Goal: Book appointment/travel/reservation

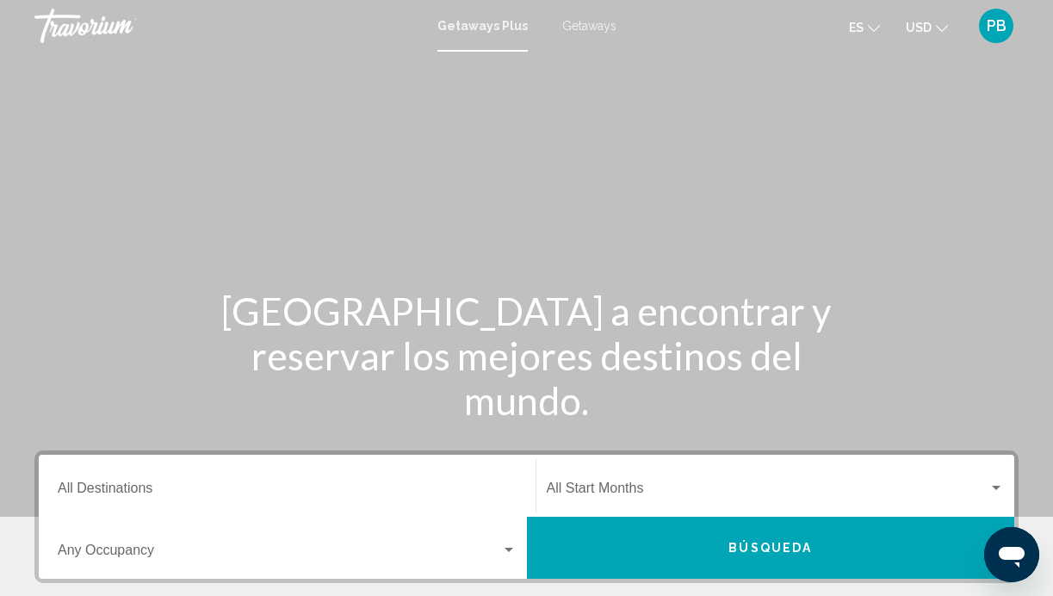
click at [137, 487] on input "Destination All Destinations" at bounding box center [287, 492] width 459 height 16
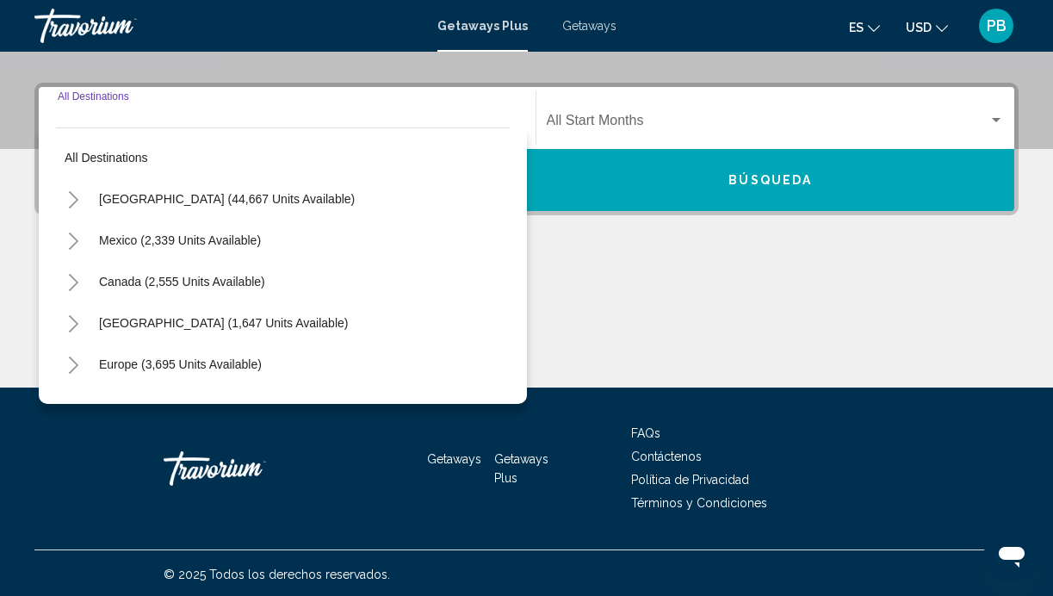
scroll to position [370, 0]
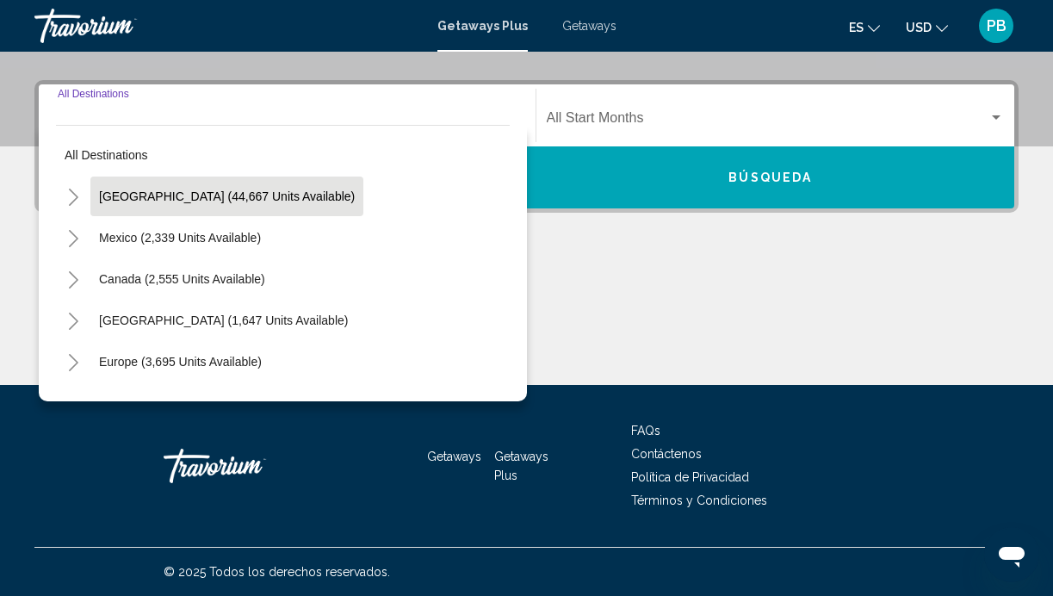
click at [148, 195] on span "[GEOGRAPHIC_DATA] (44,667 units available)" at bounding box center [227, 196] width 256 height 14
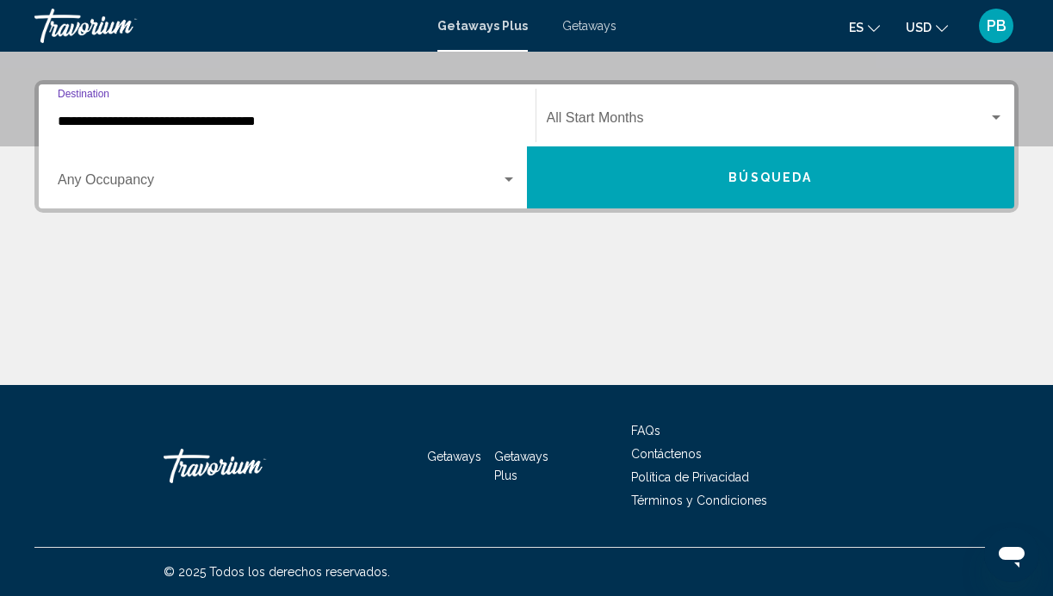
click at [65, 121] on input "**********" at bounding box center [287, 122] width 459 height 16
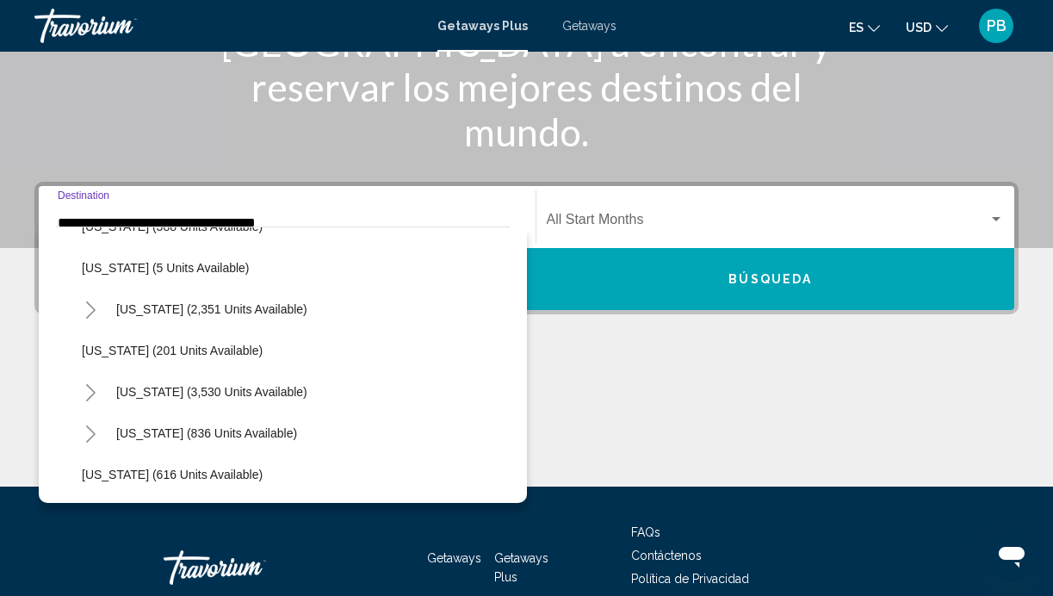
scroll to position [860, 0]
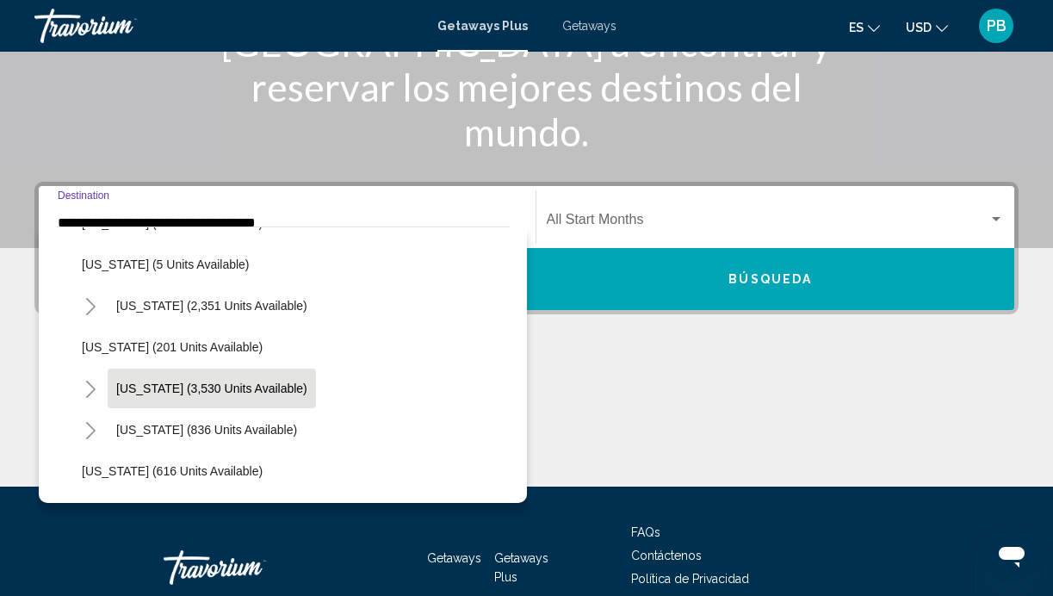
click at [148, 386] on span "[US_STATE] (3,530 units available)" at bounding box center [211, 388] width 191 height 14
type input "**********"
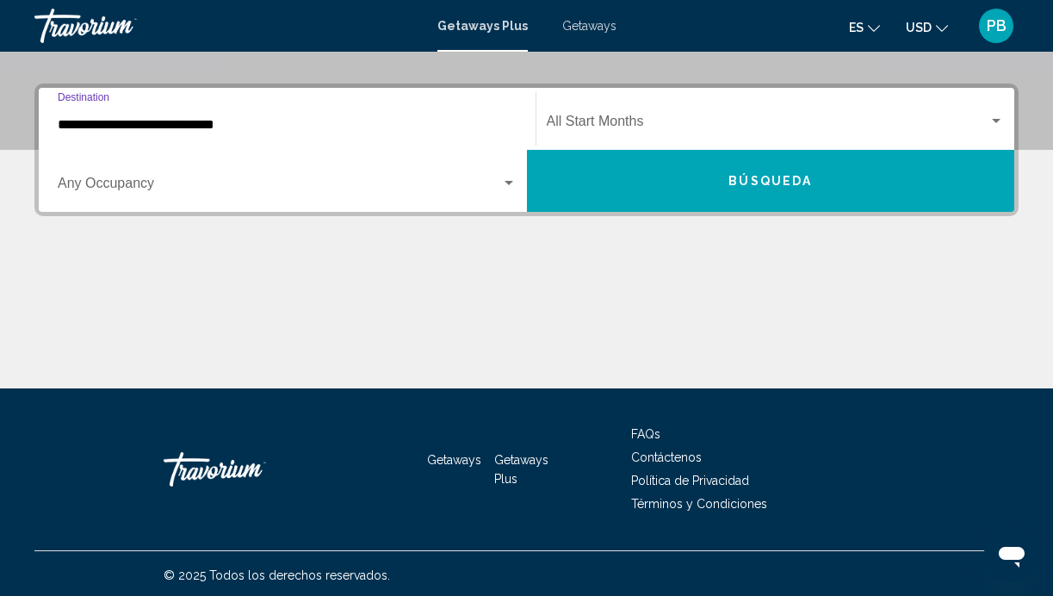
scroll to position [370, 0]
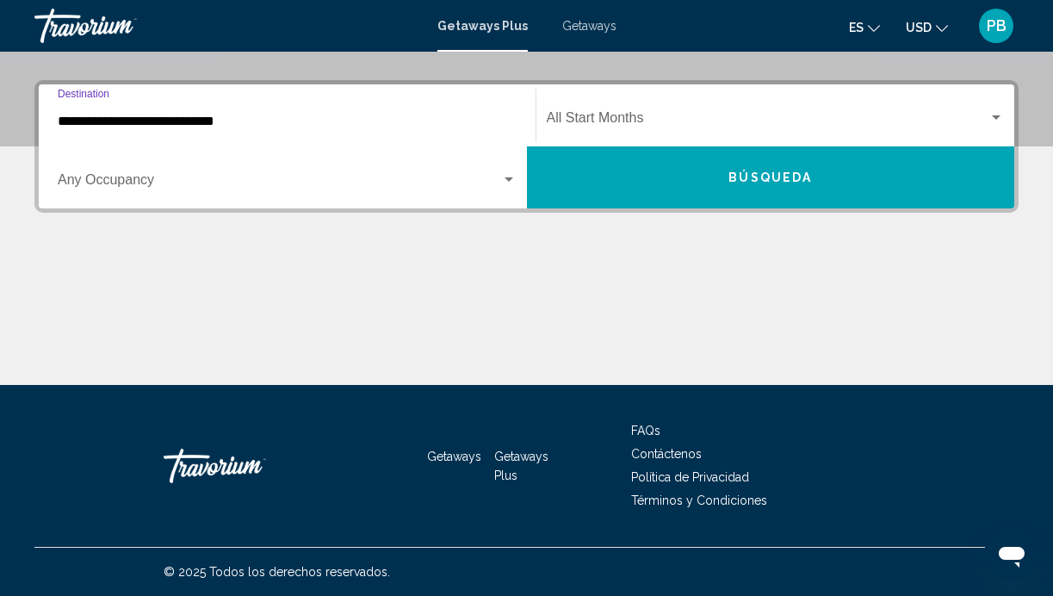
click at [512, 179] on div "Search widget" at bounding box center [509, 179] width 9 height 4
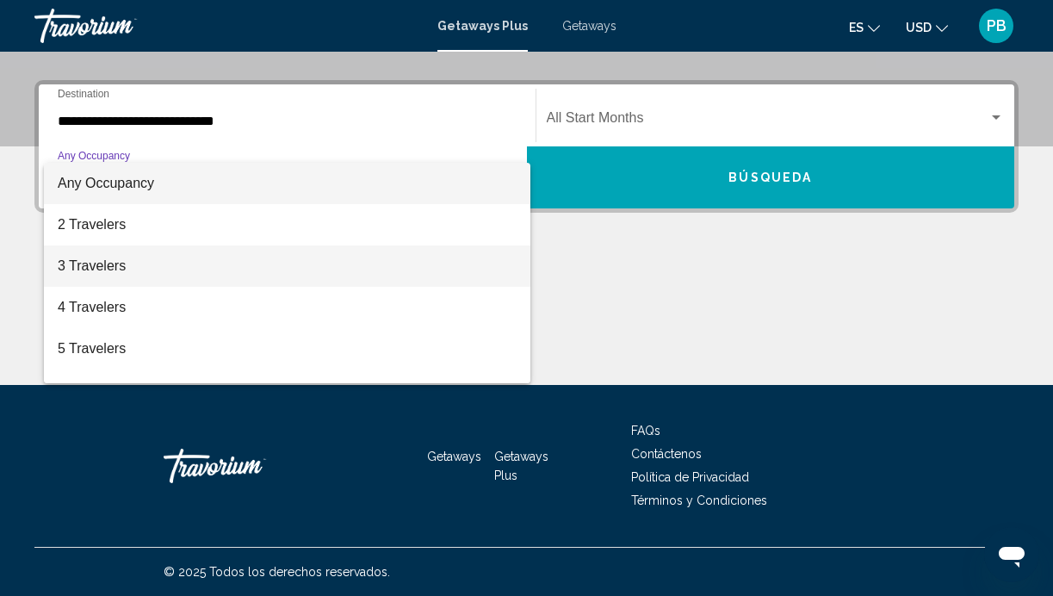
click at [483, 255] on span "3 Travelers" at bounding box center [287, 265] width 459 height 41
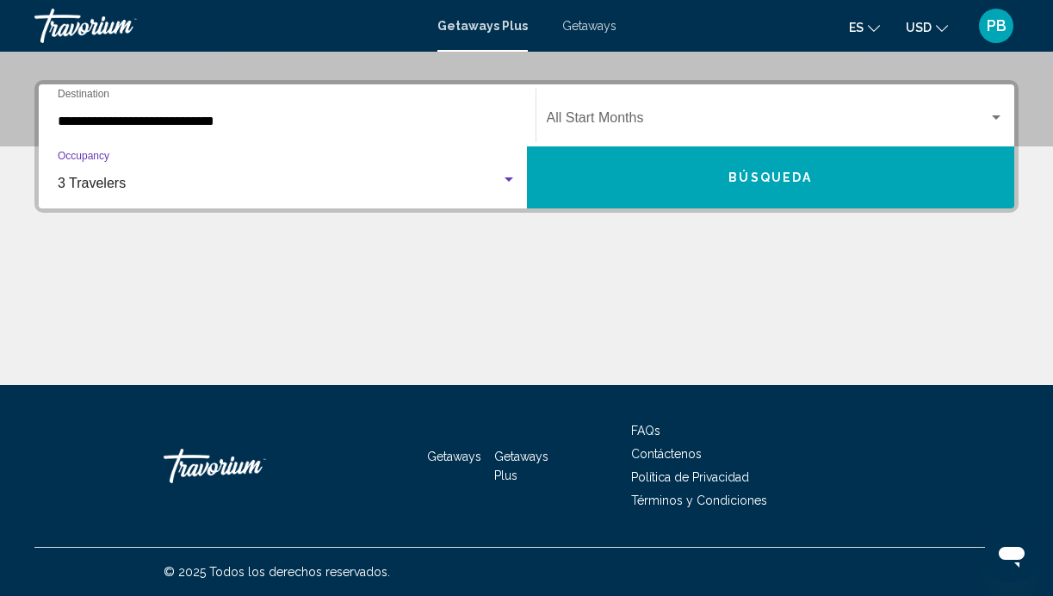
click at [643, 161] on button "Búsqueda" at bounding box center [771, 177] width 488 height 62
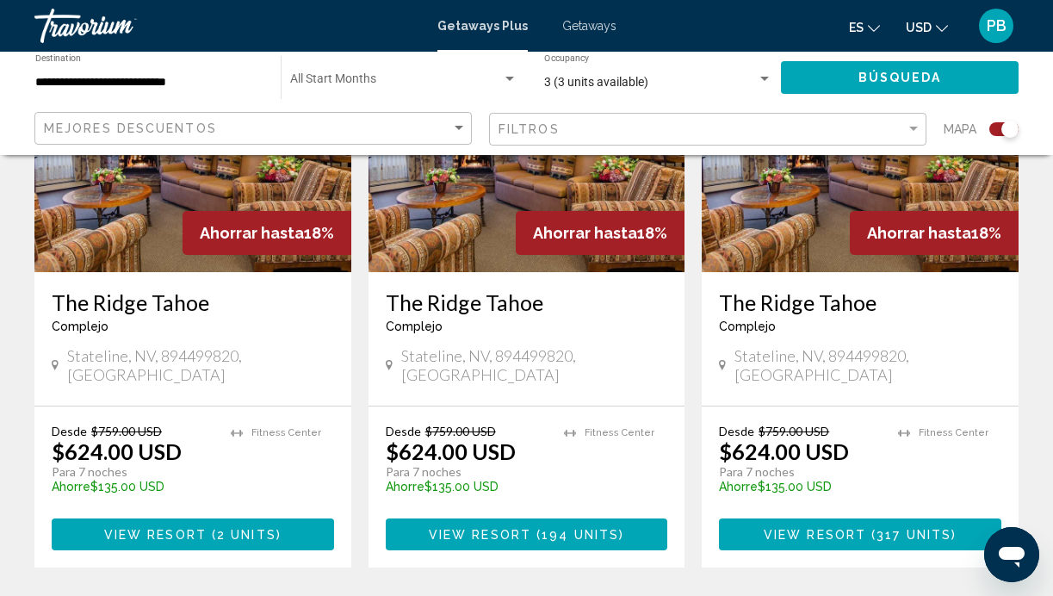
scroll to position [2847, 0]
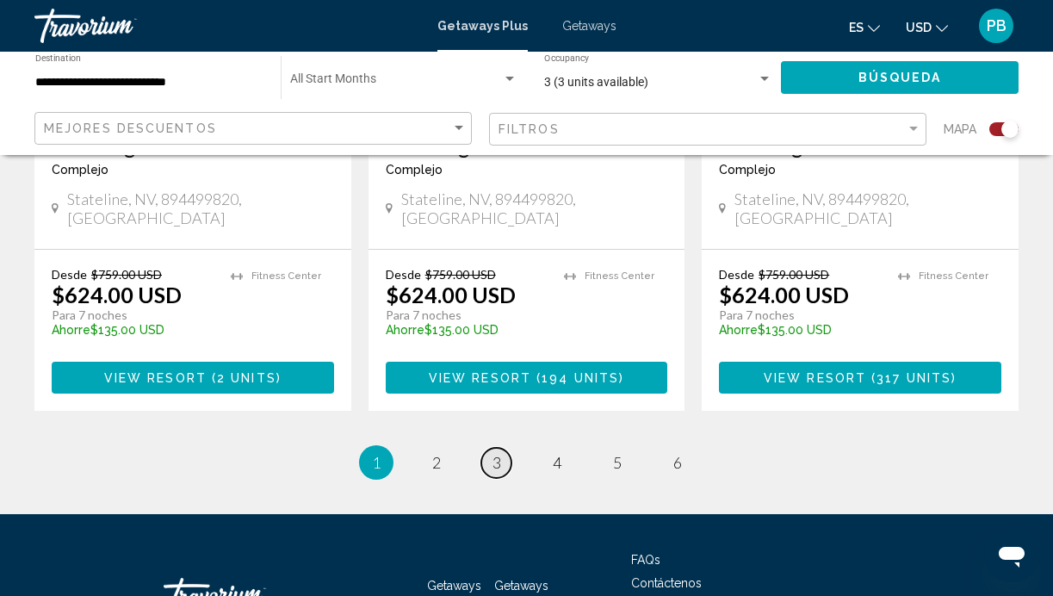
click at [495, 453] on span "3" at bounding box center [497, 462] width 9 height 19
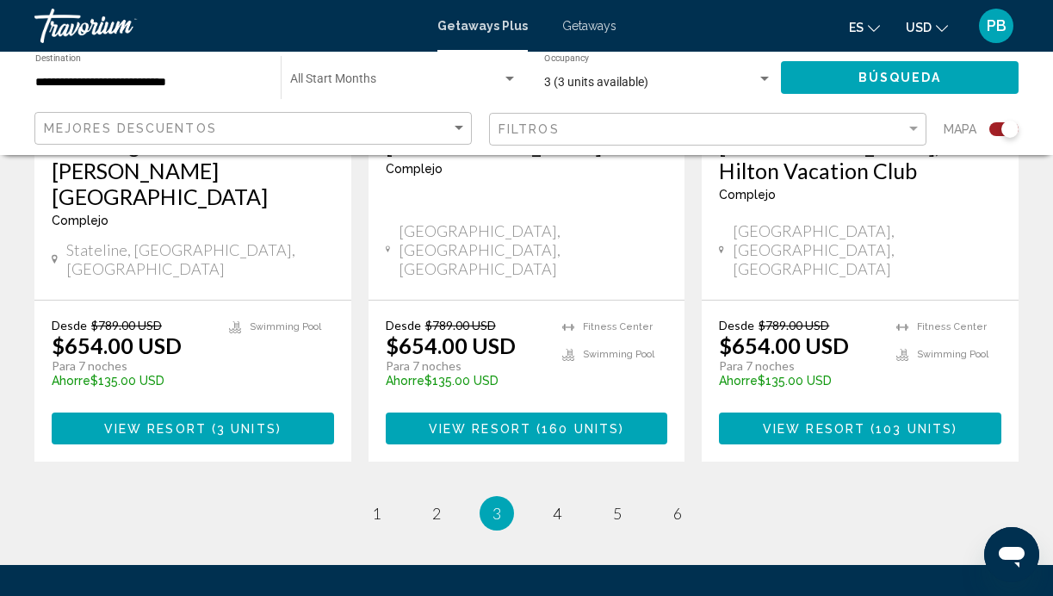
scroll to position [2845, 0]
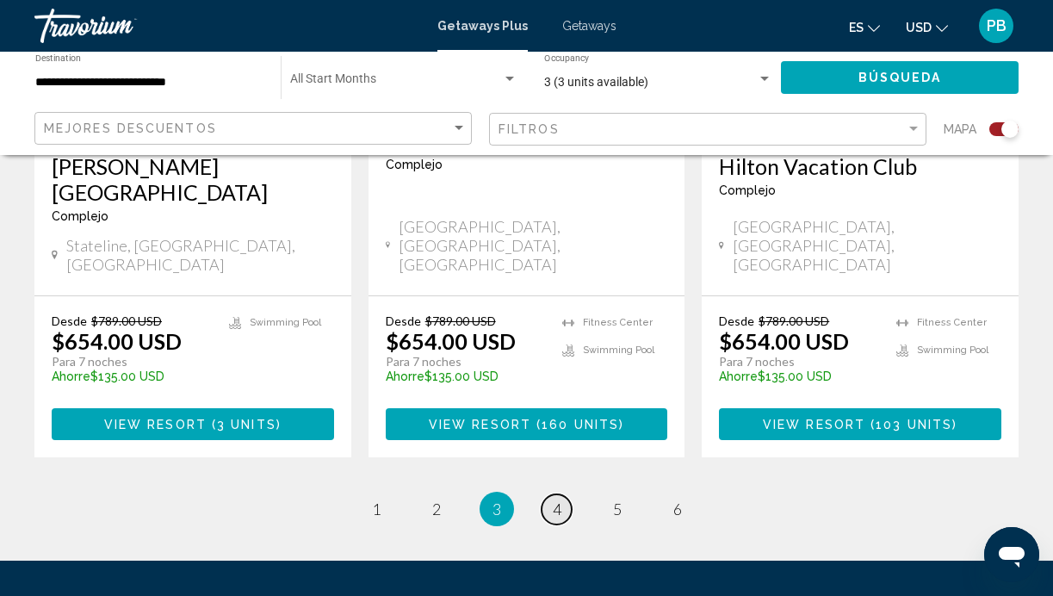
click at [556, 499] on span "4" at bounding box center [557, 508] width 9 height 19
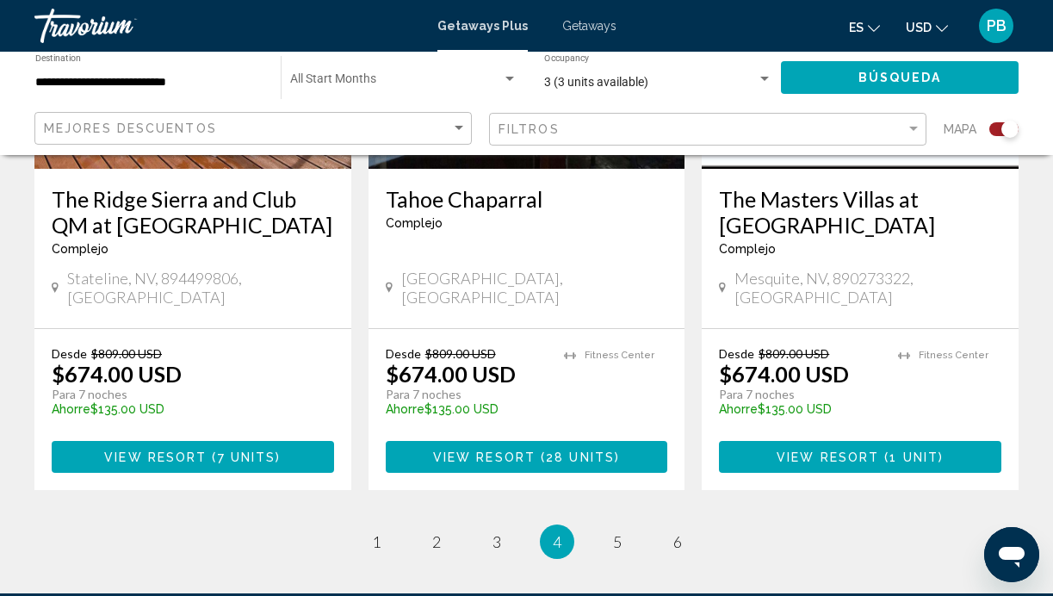
scroll to position [2899, 0]
